Goal: Task Accomplishment & Management: Use online tool/utility

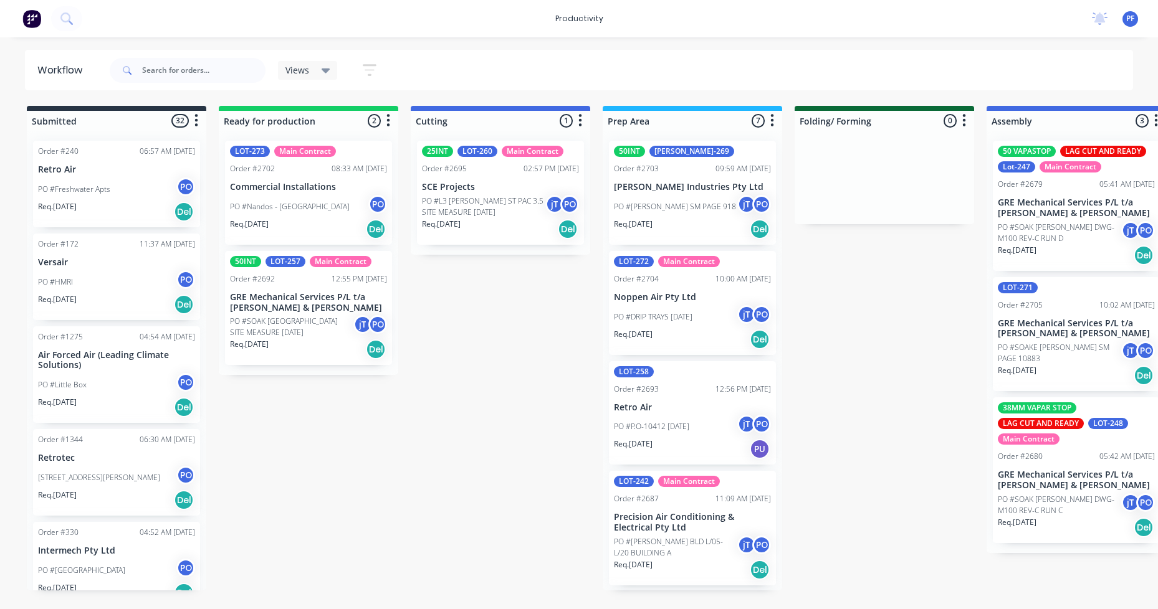
drag, startPoint x: 421, startPoint y: 607, endPoint x: 492, endPoint y: 608, distance: 71.7
click at [511, 535] on html "productivity productivity Workflow Planner Delivery Scheduling Timesheets No ne…" at bounding box center [579, 267] width 1158 height 535
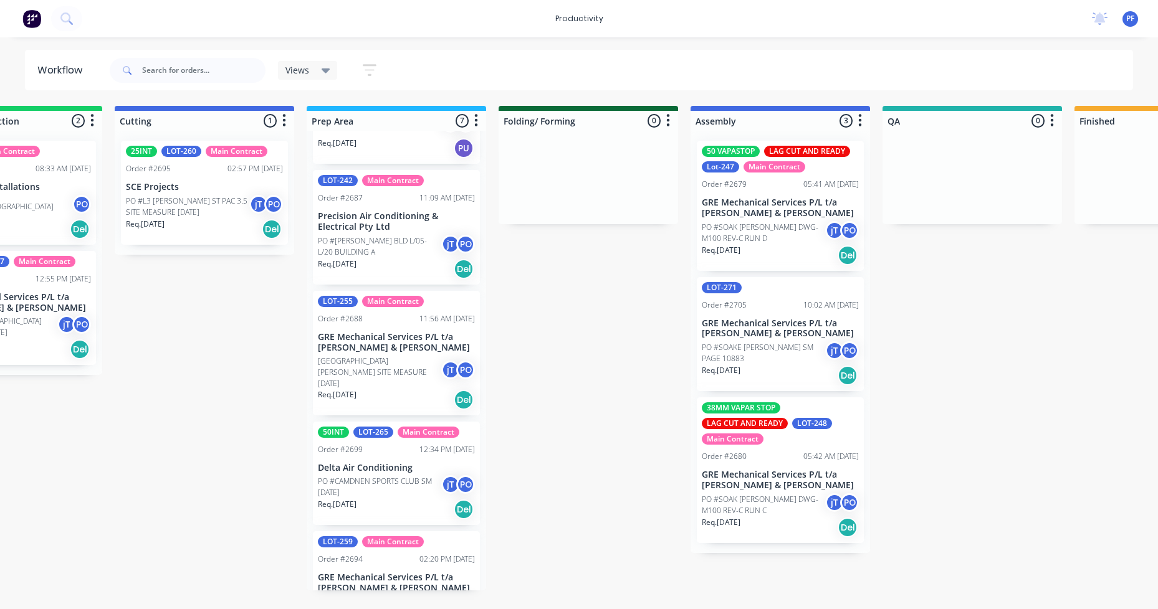
scroll to position [312, 0]
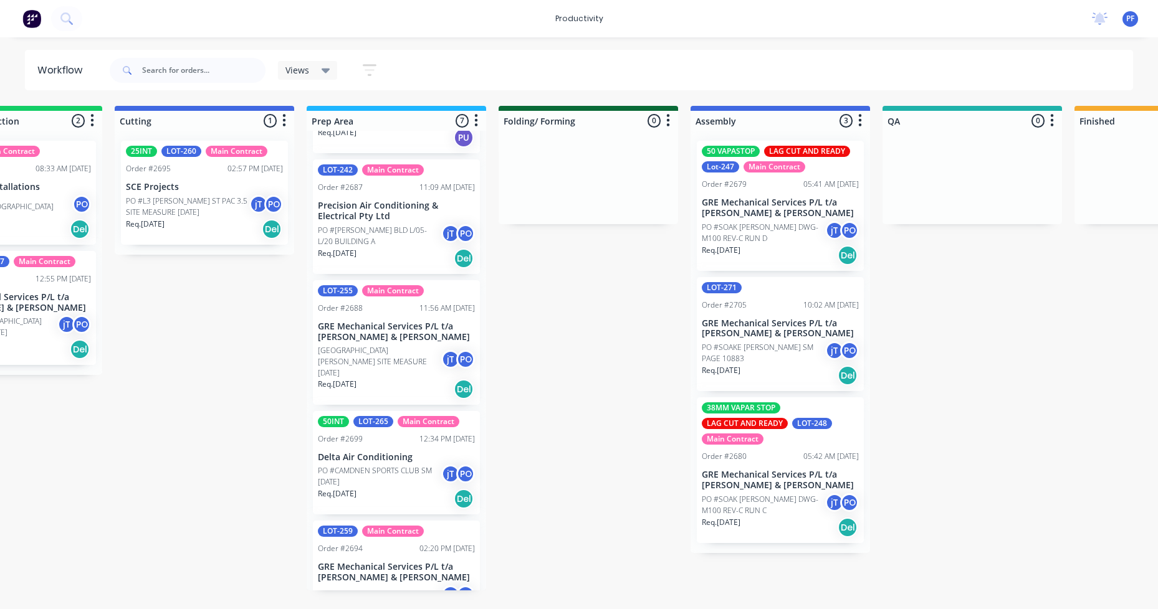
click at [361, 465] on p "PO #CAMDNEN SPORTS CLUB SM [DATE]" at bounding box center [379, 476] width 123 height 22
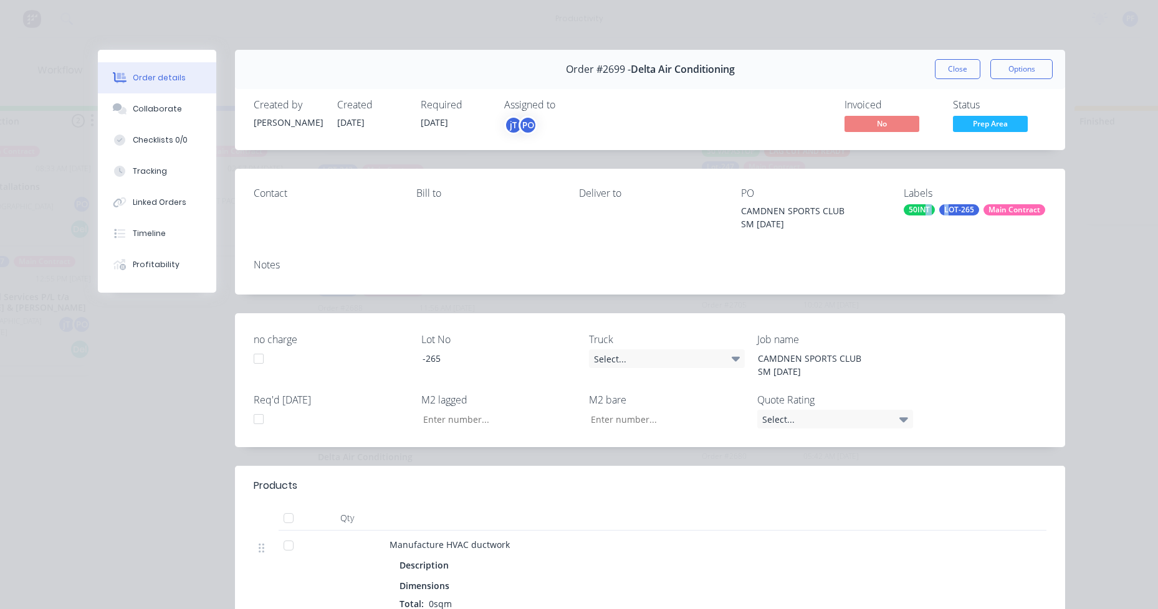
click at [937, 231] on div "Labels 50INT LOT-265 Main Contract" at bounding box center [975, 209] width 143 height 43
click at [973, 204] on div "50INT LOT-265 Main Contract" at bounding box center [975, 209] width 143 height 11
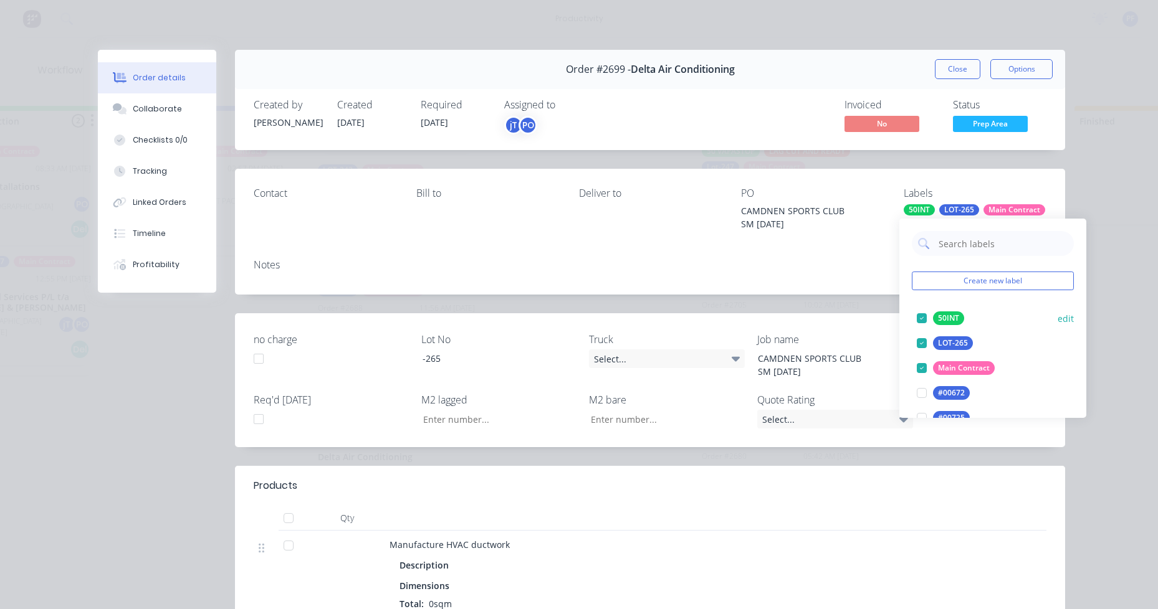
type input "lag cut"
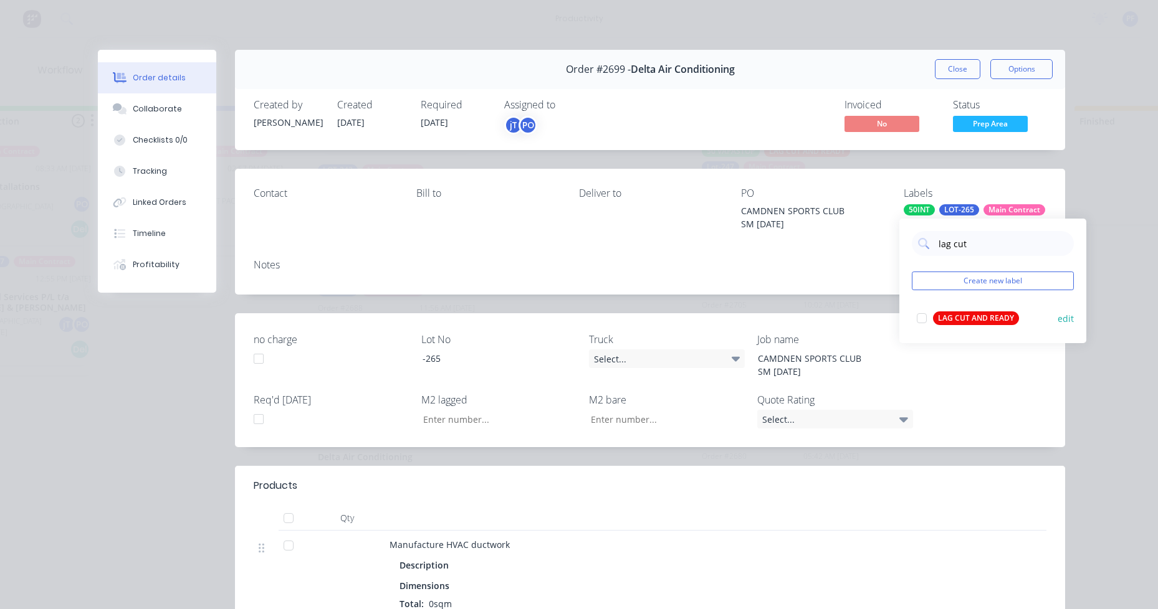
click at [972, 320] on div "LAG CUT AND READY" at bounding box center [976, 319] width 86 height 14
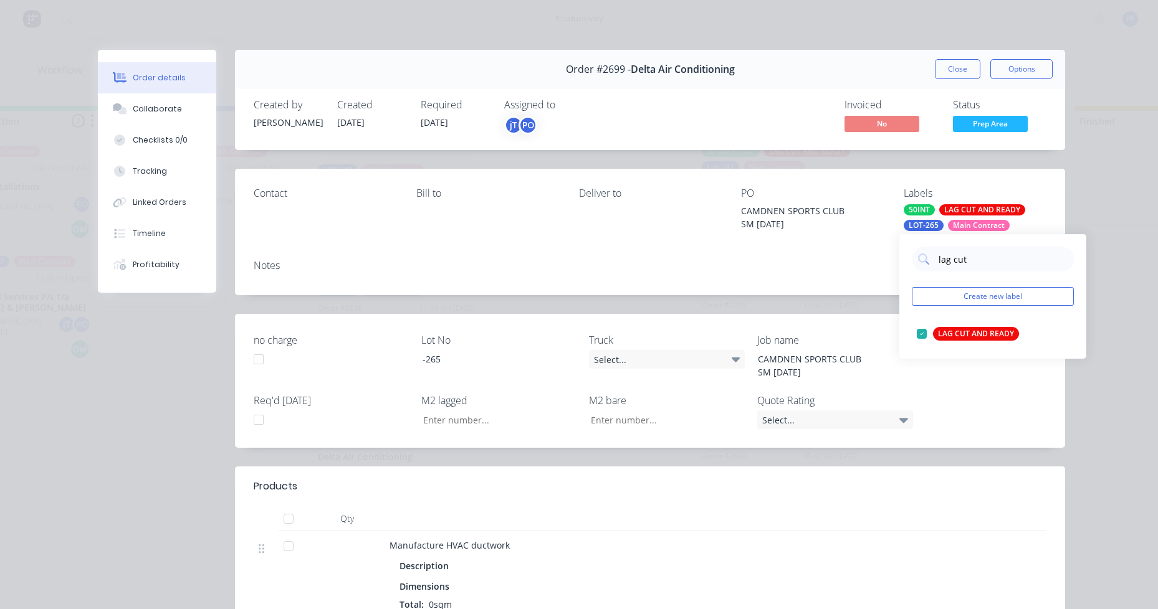
click at [803, 249] on div "Contact Bill to Deliver to PO CAMDNEN SPORTS CLUB SM 26-08-25 Labels 50INT LAG …" at bounding box center [650, 209] width 830 height 81
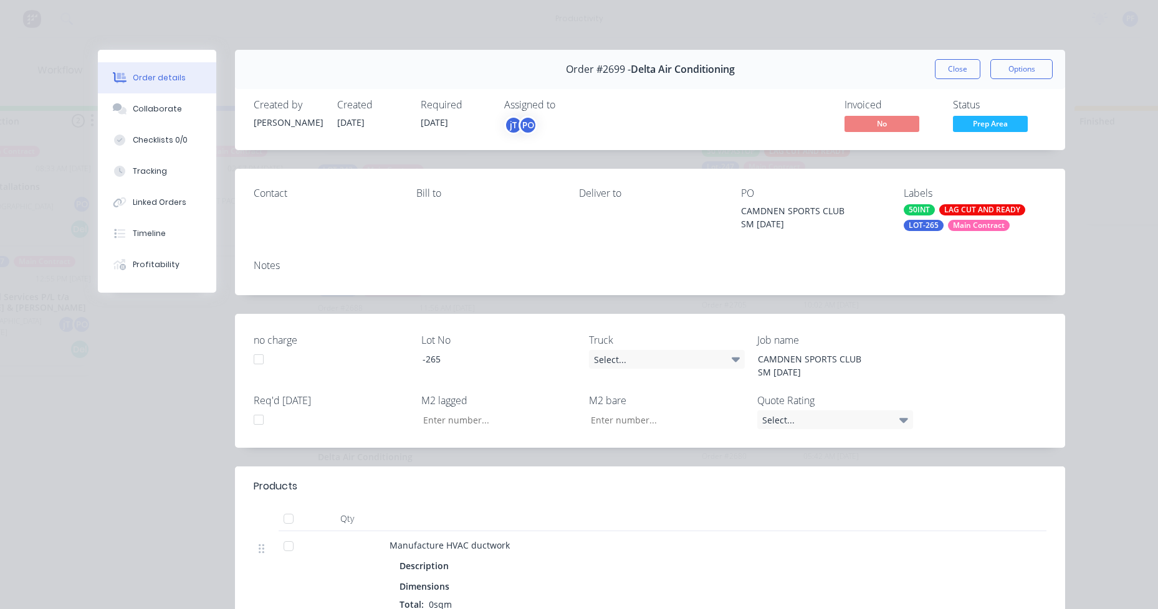
click at [952, 79] on button "Close" at bounding box center [957, 69] width 45 height 20
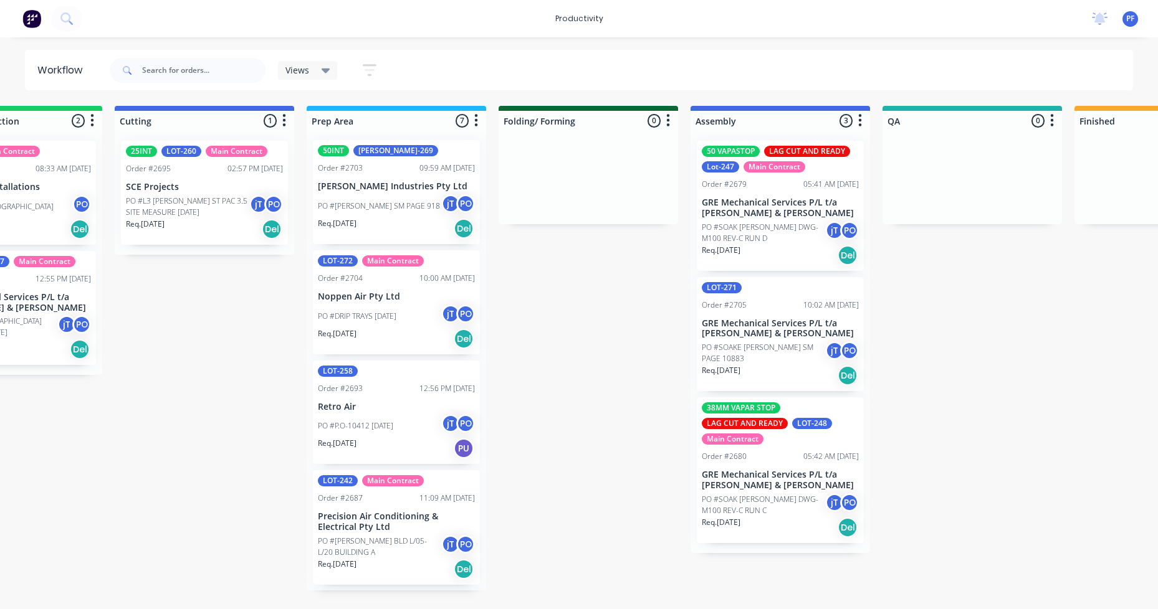
scroll to position [0, 0]
